Goal: Task Accomplishment & Management: Use online tool/utility

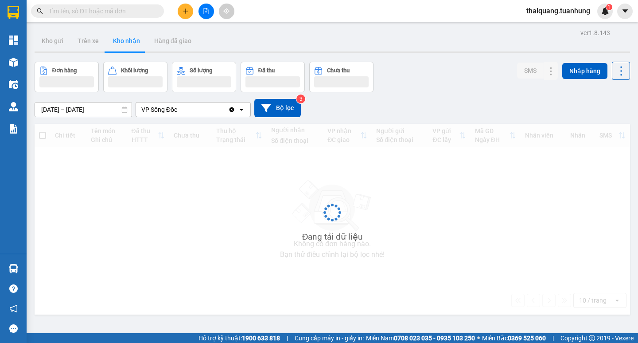
scroll to position [41, 0]
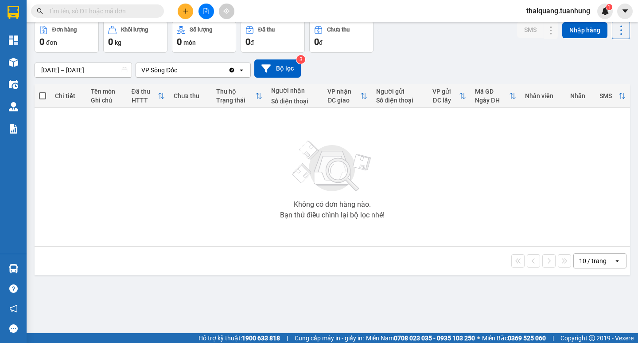
click at [438, 49] on div "Đơn hàng 0 đơn Khối lượng 0 kg Số lượng 0 món Đã thu 0 đ Chưa thu 0 đ SMS Nhập …" at bounding box center [333, 37] width 596 height 32
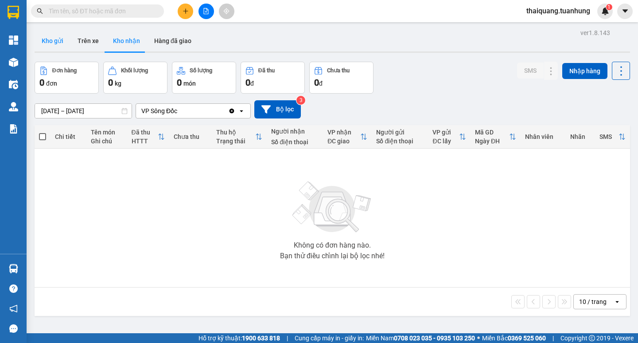
click at [46, 39] on button "Kho gửi" at bounding box center [53, 40] width 36 height 21
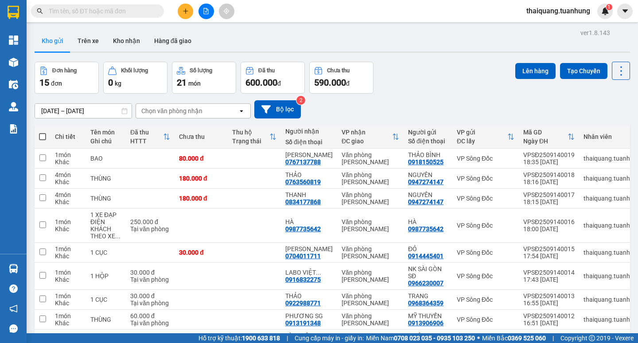
click at [437, 89] on div "Đơn hàng 15 đơn Khối lượng 0 kg Số lượng 21 món Đã thu 600.000 đ Chưa thu 590.0…" at bounding box center [333, 78] width 596 height 32
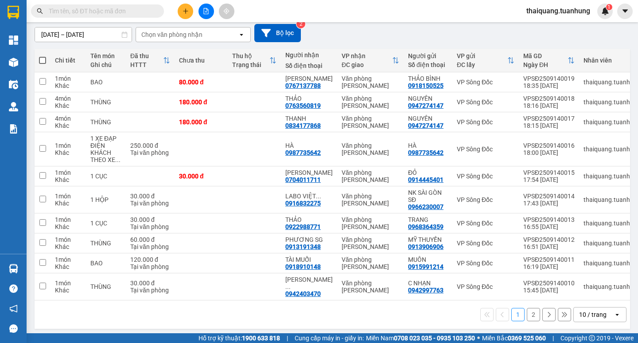
click at [601, 309] on div "10 / trang" at bounding box center [594, 314] width 40 height 14
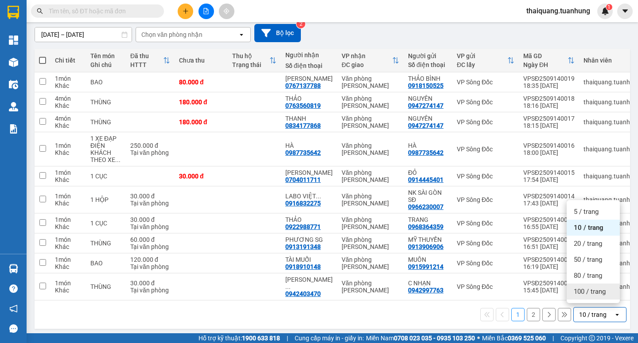
click at [596, 289] on span "100 / trang" at bounding box center [590, 291] width 32 height 9
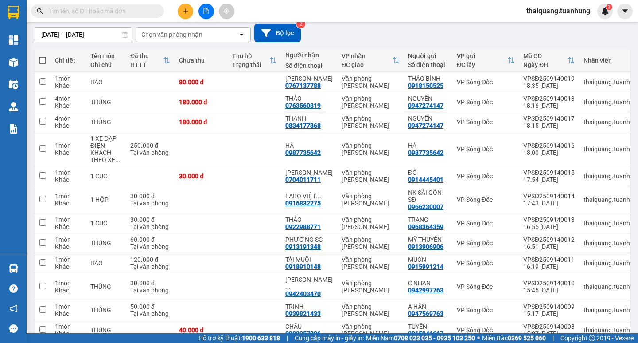
scroll to position [0, 0]
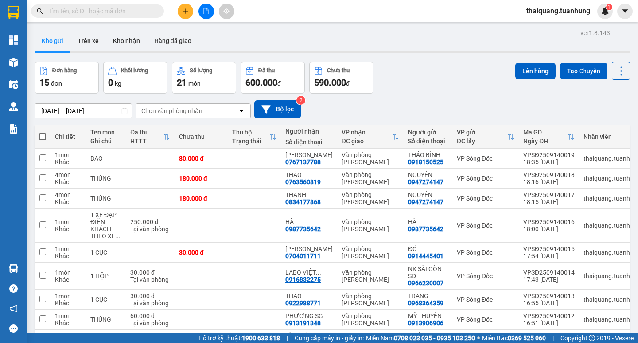
click at [40, 136] on span at bounding box center [42, 136] width 7 height 7
click at [43, 132] on input "checkbox" at bounding box center [43, 132] width 0 height 0
checkbox input "true"
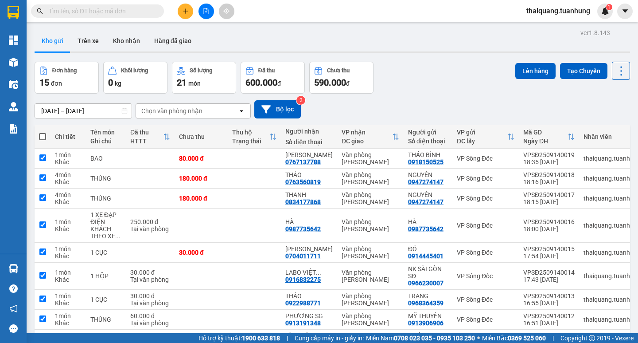
checkbox input "true"
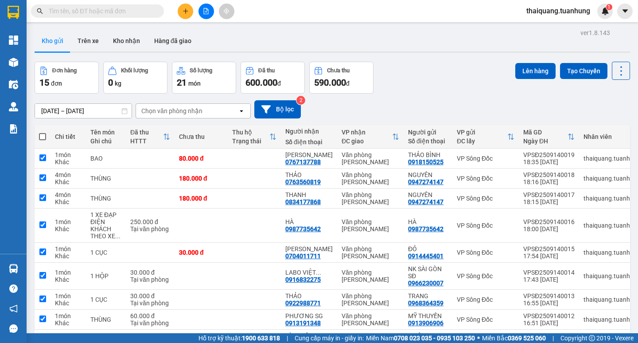
checkbox input "true"
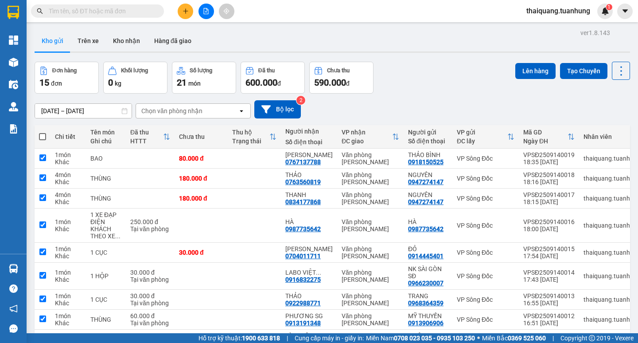
checkbox input "true"
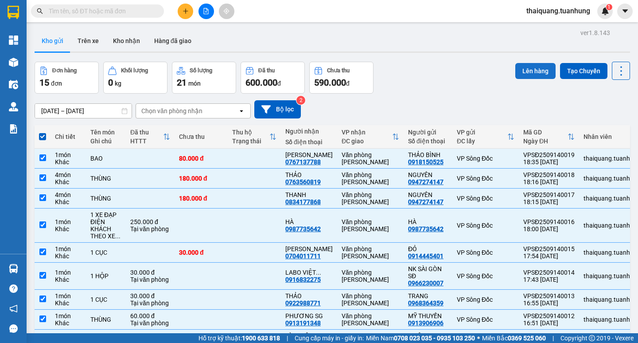
click at [540, 69] on button "Lên hàng" at bounding box center [535, 71] width 40 height 16
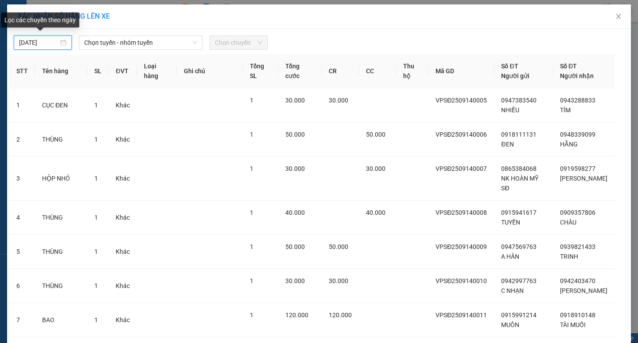
click at [36, 41] on input "[DATE]" at bounding box center [38, 43] width 39 height 10
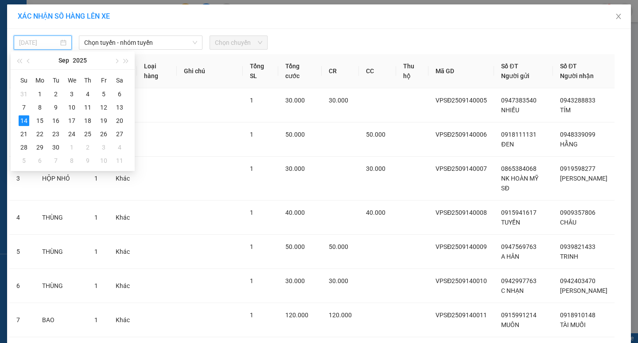
type input "[DATE]"
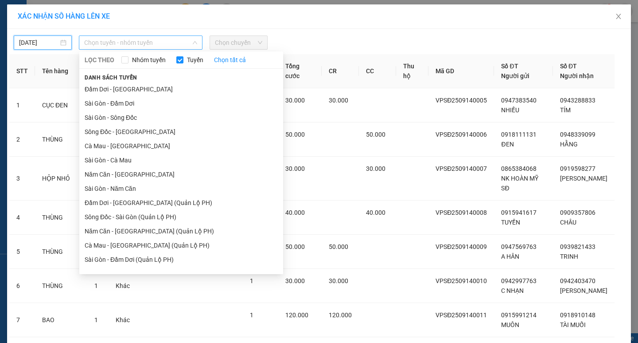
click at [121, 44] on span "Chọn tuyến - nhóm tuyến" at bounding box center [140, 42] width 113 height 13
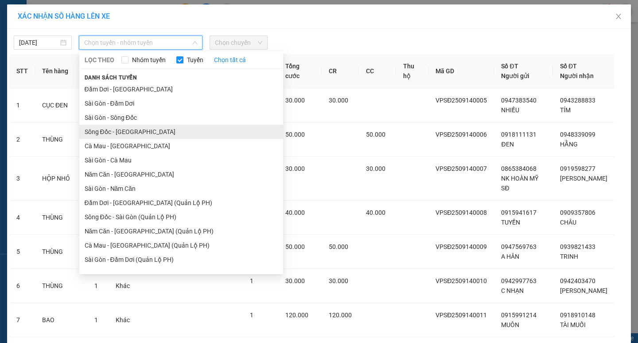
click at [103, 134] on li "Sông Đốc - [GEOGRAPHIC_DATA]" at bounding box center [181, 132] width 204 height 14
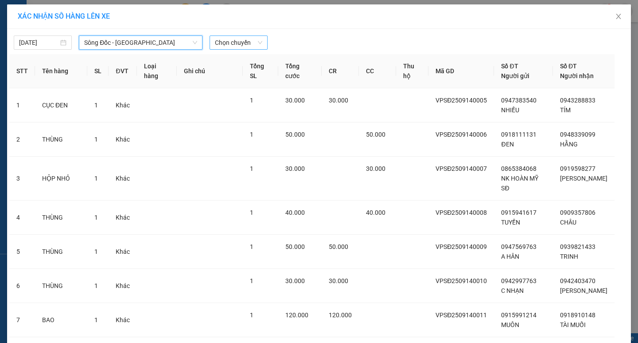
click at [230, 42] on span "Chọn chuyến" at bounding box center [238, 42] width 47 height 13
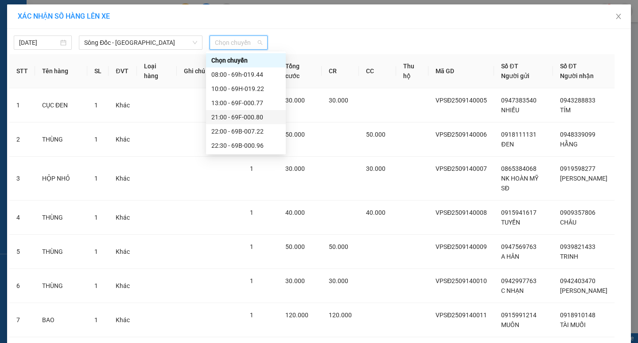
click at [231, 113] on div "21:00 - 69F-000.80" at bounding box center [245, 117] width 69 height 10
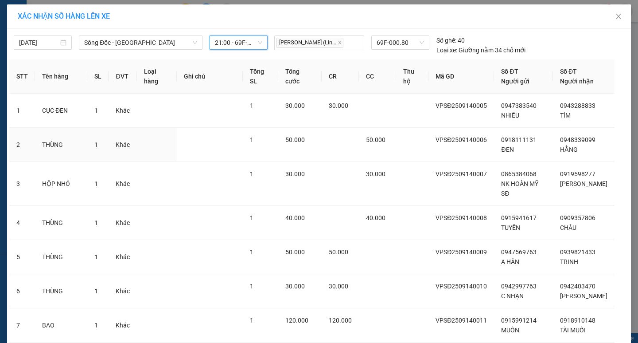
scroll to position [347, 0]
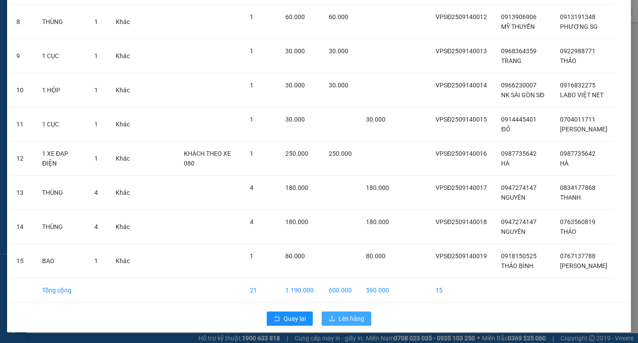
click at [351, 314] on span "Lên hàng" at bounding box center [352, 318] width 26 height 10
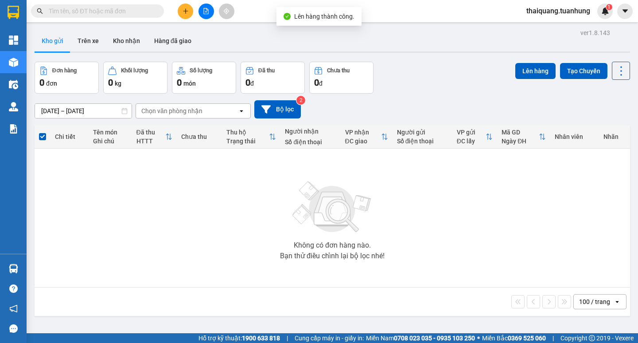
drag, startPoint x: 124, startPoint y: 45, endPoint x: 148, endPoint y: 13, distance: 40.1
click at [126, 39] on button "Kho nhận" at bounding box center [126, 40] width 41 height 21
